Goal: Task Accomplishment & Management: Manage account settings

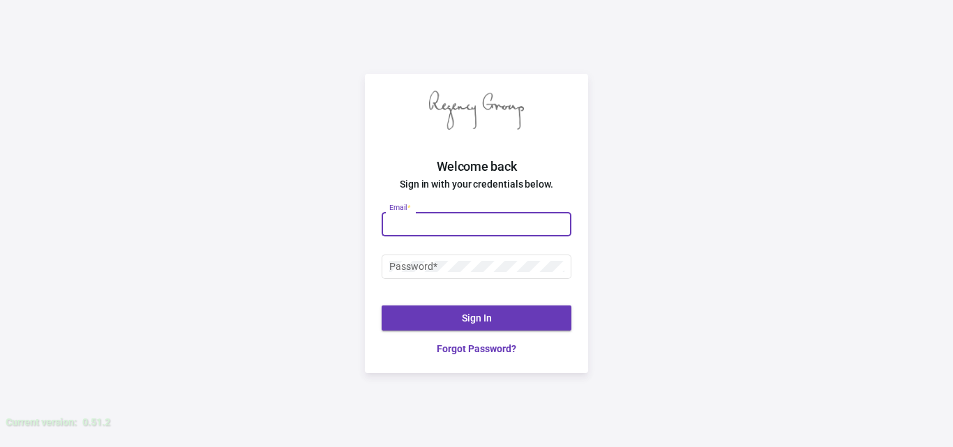
click at [479, 221] on input "Email *" at bounding box center [476, 223] width 175 height 11
click at [876, 214] on div "Welcome back Sign in with your credentials below. Email * Password * Sign In Fo…" at bounding box center [476, 223] width 953 height 447
click at [471, 218] on input "Email *" at bounding box center [476, 223] width 175 height 11
click at [481, 225] on input "Email *" at bounding box center [476, 223] width 175 height 11
click at [453, 230] on div "Email *" at bounding box center [476, 222] width 175 height 27
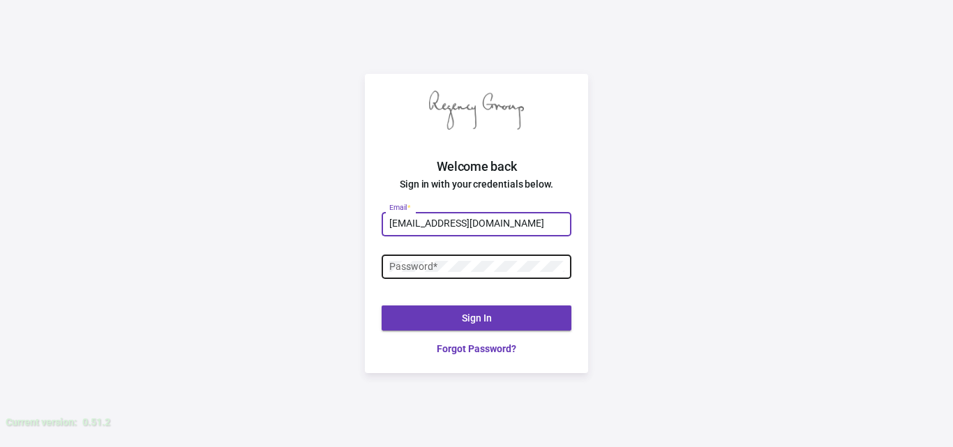
type input "regency.mktg@gmail.com"
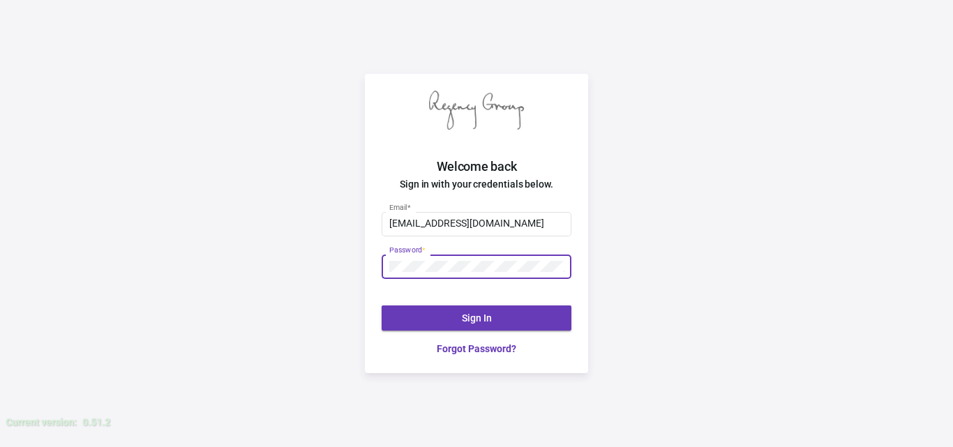
click at [477, 313] on span "Sign In" at bounding box center [477, 318] width 30 height 11
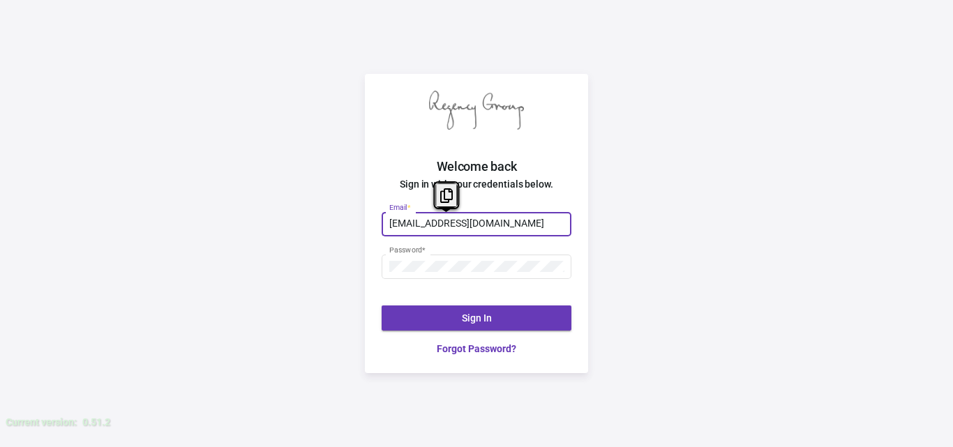
drag, startPoint x: 513, startPoint y: 230, endPoint x: 382, endPoint y: 224, distance: 131.3
click at [376, 223] on div "regency.mktg@gmail.com Email * Password * Sign In Forgot Password?" at bounding box center [476, 283] width 223 height 181
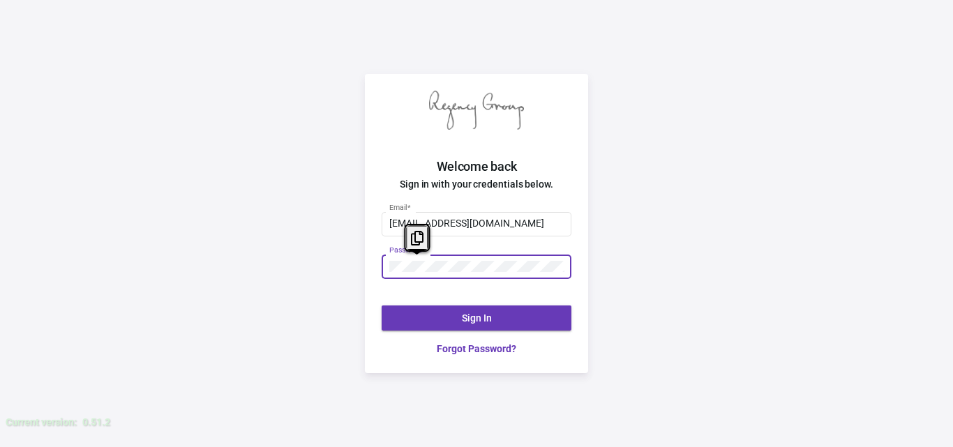
click at [384, 255] on div "Password *" at bounding box center [477, 265] width 190 height 27
